Goal: Transaction & Acquisition: Purchase product/service

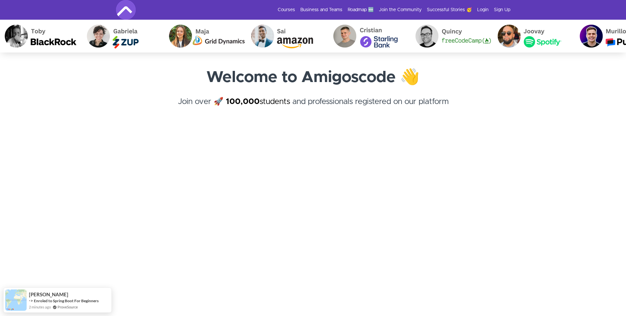
click at [484, 13] on div "Courses Business and Teams Roadmap 🆕 Join the Community Successful Stories 🥳 Lo…" at bounding box center [313, 10] width 394 height 20
click at [485, 11] on link "Login" at bounding box center [482, 10] width 11 height 7
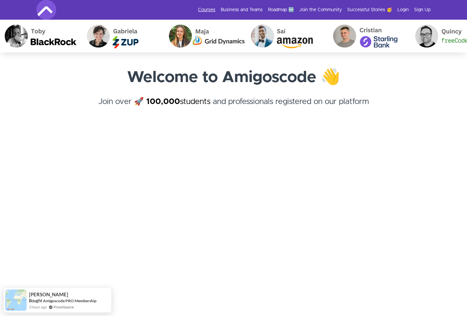
click at [212, 11] on link "Courses" at bounding box center [206, 10] width 17 height 7
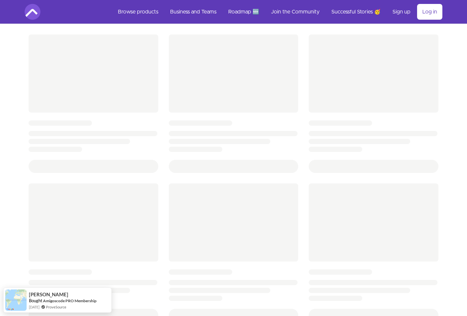
scroll to position [42, 0]
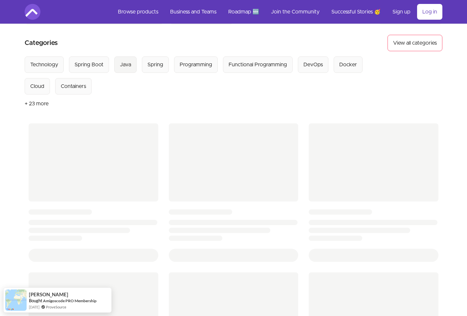
click at [125, 70] on button "Java" at bounding box center [125, 64] width 22 height 16
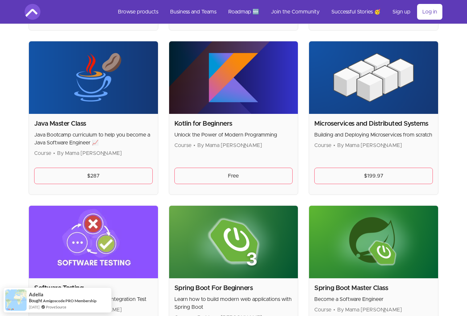
scroll to position [404, 0]
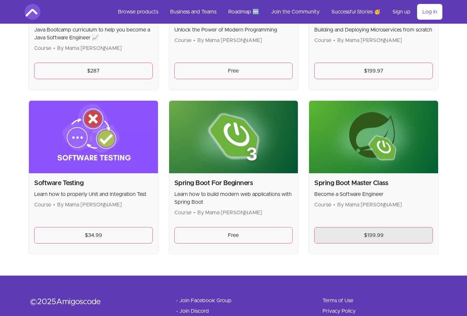
click at [380, 236] on link "$199.99" at bounding box center [373, 235] width 119 height 16
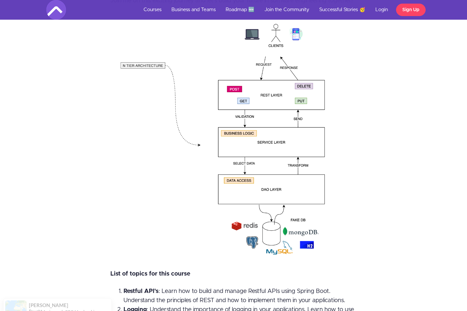
scroll to position [1084, 0]
